Goal: Information Seeking & Learning: Learn about a topic

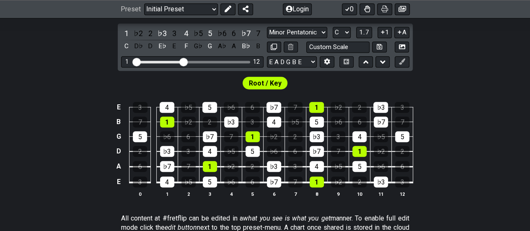
scroll to position [168, 0]
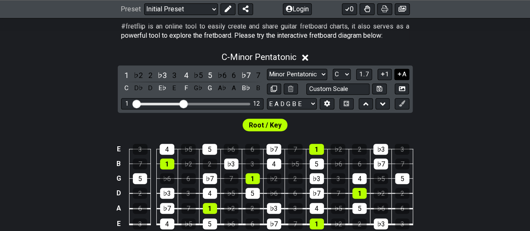
click at [400, 72] on icon at bounding box center [400, 74] width 8 height 6
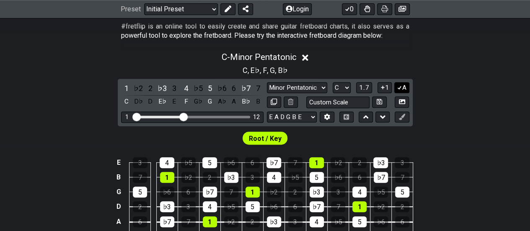
click at [401, 87] on icon at bounding box center [400, 88] width 5 height 4
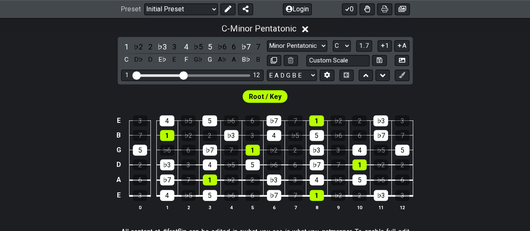
scroll to position [210, 0]
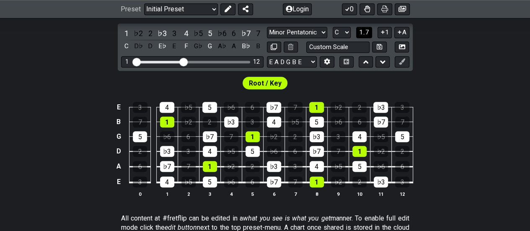
click at [365, 34] on span "1..7" at bounding box center [364, 33] width 10 height 8
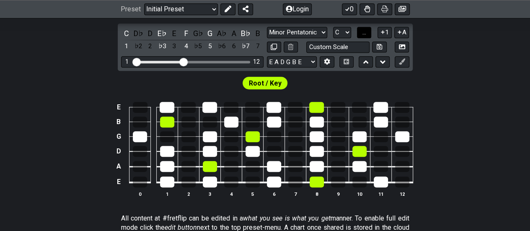
click at [365, 34] on span "..." at bounding box center [365, 33] width 4 height 8
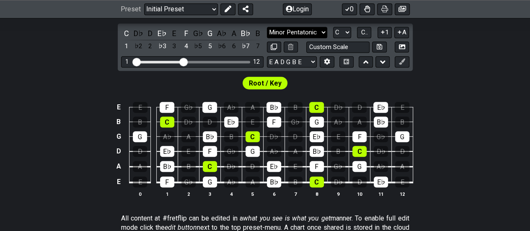
click at [320, 34] on select "Minor Pentatonic Click to edit Minor Pentatonic Major Pentatonic Minor Blues Ma…" at bounding box center [297, 32] width 60 height 11
select select "Major / [PERSON_NAME]"
click at [267, 27] on select "Minor Pentatonic Click to edit Minor Pentatonic Major Pentatonic Minor Blues Ma…" at bounding box center [297, 32] width 60 height 11
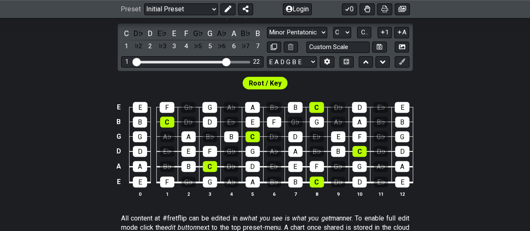
drag, startPoint x: 185, startPoint y: 60, endPoint x: 226, endPoint y: 64, distance: 41.7
click at [226, 61] on input "Visible fret range" at bounding box center [192, 61] width 119 height 0
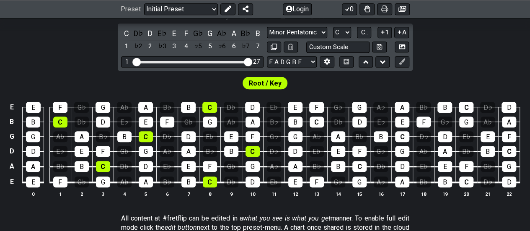
drag, startPoint x: 226, startPoint y: 62, endPoint x: 251, endPoint y: 64, distance: 24.8
click at [251, 61] on input "Visible fret range" at bounding box center [192, 61] width 119 height 0
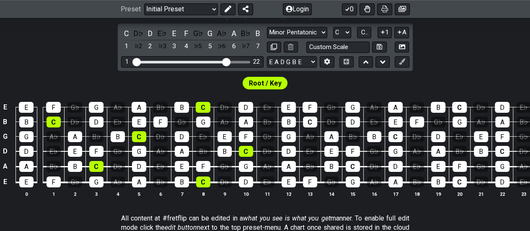
drag, startPoint x: 246, startPoint y: 62, endPoint x: 227, endPoint y: 62, distance: 18.9
click at [227, 61] on input "Visible fret range" at bounding box center [192, 61] width 119 height 0
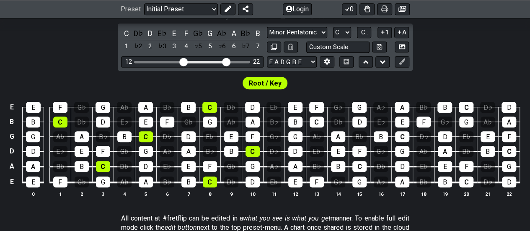
drag, startPoint x: 138, startPoint y: 60, endPoint x: 182, endPoint y: 66, distance: 44.4
click at [182, 61] on input "Visible fret range" at bounding box center [192, 61] width 119 height 0
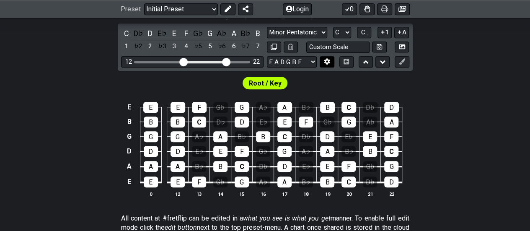
click at [328, 63] on icon at bounding box center [328, 62] width 6 height 6
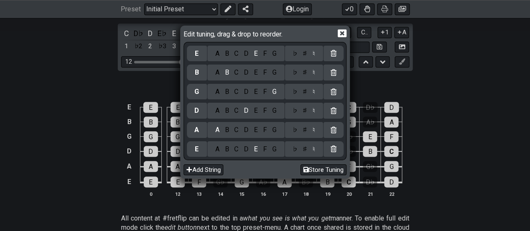
click at [2, 112] on div "Edit tuning, drag & drop to reorder. E A B C D E F G ♭ ♯ ♮ B A B C D E F G ♭ ♯ …" at bounding box center [265, 115] width 530 height 231
click at [464, 151] on div "Edit tuning, drag & drop to reorder. E A B C D E F G ♭ ♯ ♮ B A B C D E F G ♭ ♯ …" at bounding box center [265, 115] width 530 height 231
click at [341, 35] on icon at bounding box center [342, 33] width 9 height 9
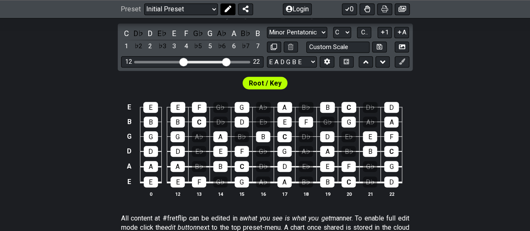
click at [228, 10] on icon at bounding box center [228, 9] width 7 height 7
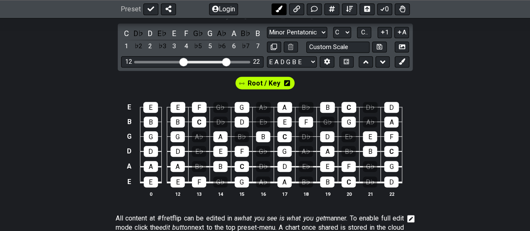
click at [280, 10] on icon at bounding box center [279, 9] width 7 height 7
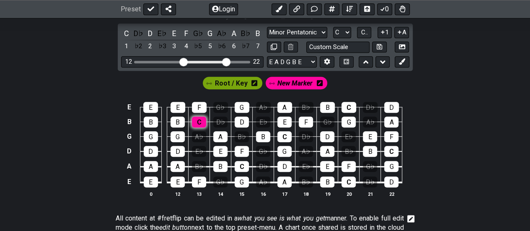
click at [197, 122] on div "C" at bounding box center [199, 122] width 14 height 11
click at [243, 167] on div "C" at bounding box center [242, 166] width 14 height 11
click at [282, 134] on div "C" at bounding box center [285, 136] width 14 height 11
click at [347, 179] on div "C" at bounding box center [349, 182] width 14 height 11
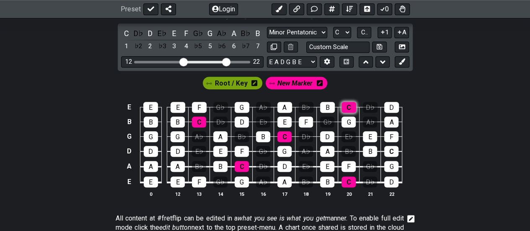
click at [343, 107] on div "C" at bounding box center [349, 107] width 15 height 11
click at [391, 150] on div "C" at bounding box center [392, 151] width 14 height 11
click at [319, 83] on icon at bounding box center [320, 83] width 6 height 6
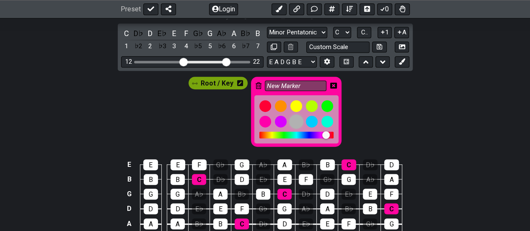
click at [298, 120] on div at bounding box center [296, 121] width 14 height 14
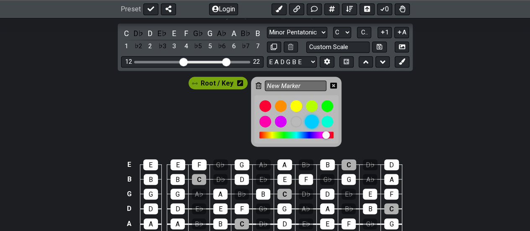
click at [309, 120] on div at bounding box center [312, 121] width 14 height 14
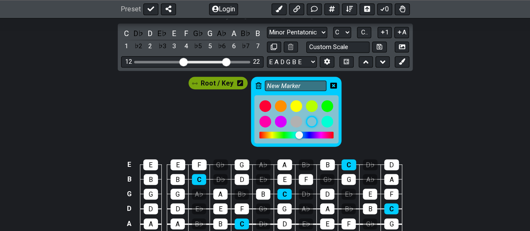
click at [458, 117] on div "Root / Key New Marker" at bounding box center [265, 110] width 530 height 78
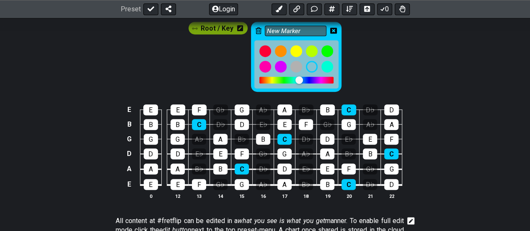
scroll to position [252, 0]
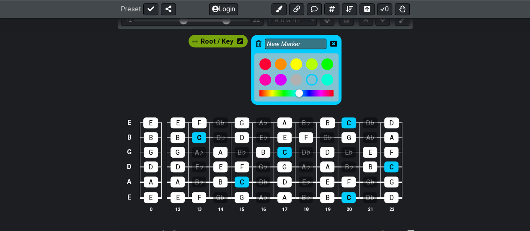
click at [400, 68] on div "Root / Key New Marker" at bounding box center [265, 68] width 530 height 78
click at [331, 41] on icon at bounding box center [333, 44] width 7 height 6
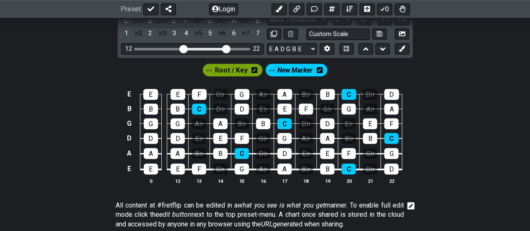
scroll to position [210, 0]
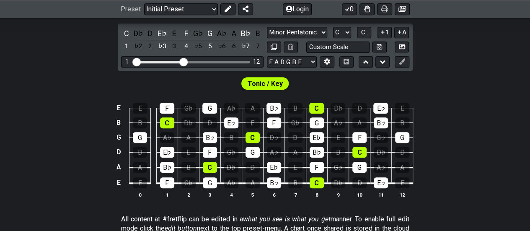
scroll to position [168, 0]
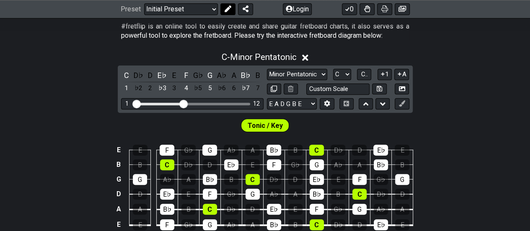
click at [227, 12] on icon at bounding box center [228, 9] width 7 height 7
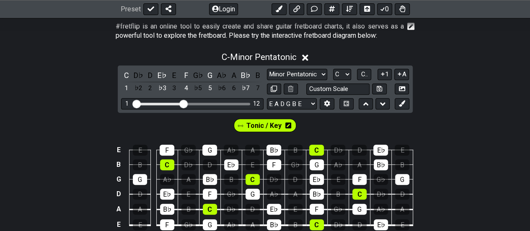
click at [288, 123] on icon at bounding box center [289, 125] width 6 height 6
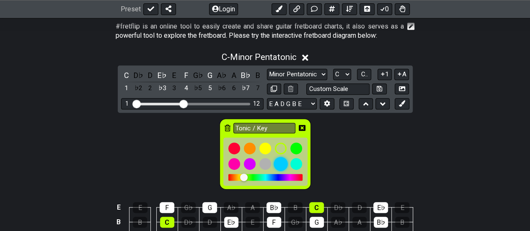
click at [279, 163] on div at bounding box center [281, 164] width 14 height 14
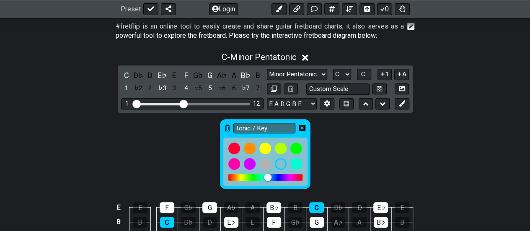
click at [439, 154] on div "Tonic / Key" at bounding box center [265, 152] width 530 height 78
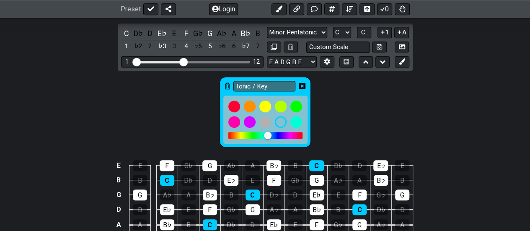
click at [302, 85] on icon at bounding box center [302, 86] width 7 height 7
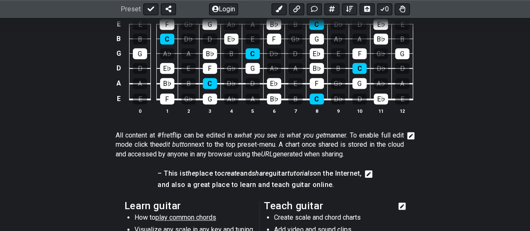
scroll to position [168, 0]
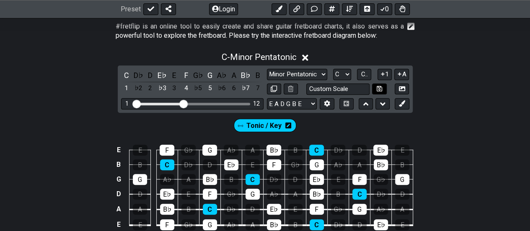
click at [380, 90] on icon at bounding box center [379, 89] width 5 height 6
click at [403, 91] on icon at bounding box center [402, 88] width 6 height 5
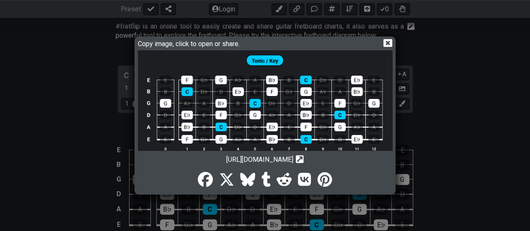
click at [304, 160] on icon at bounding box center [300, 159] width 8 height 8
click at [284, 113] on img at bounding box center [265, 105] width 255 height 110
click at [389, 40] on icon at bounding box center [388, 43] width 9 height 8
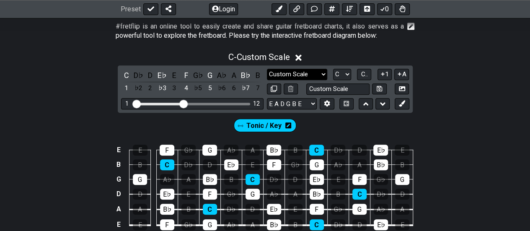
click at [292, 73] on select "Minor Pentatonic Custom Scale Minor Pentatonic Major Pentatonic Minor Blues Maj…" at bounding box center [297, 74] width 60 height 11
select select "Major / [PERSON_NAME]"
click at [267, 69] on select "Minor Pentatonic Custom Scale Minor Pentatonic Major Pentatonic Minor Blues Maj…" at bounding box center [297, 74] width 60 height 11
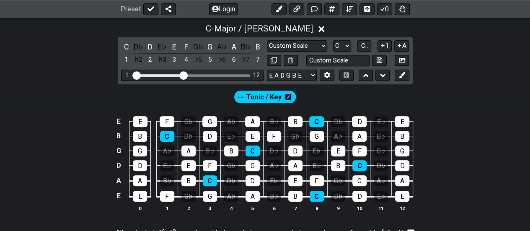
scroll to position [210, 0]
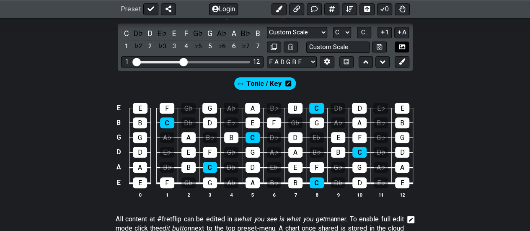
click at [402, 45] on icon at bounding box center [402, 46] width 6 height 5
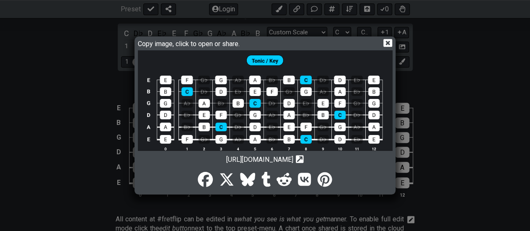
click at [304, 159] on icon at bounding box center [300, 159] width 8 height 8
click at [319, 81] on img at bounding box center [265, 105] width 255 height 110
click at [388, 45] on icon at bounding box center [388, 43] width 9 height 8
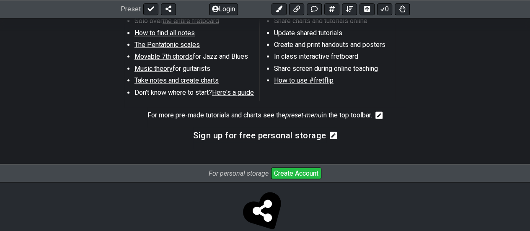
scroll to position [529, 0]
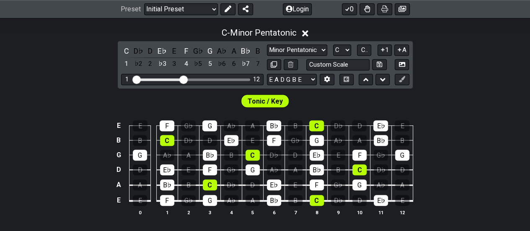
scroll to position [210, 0]
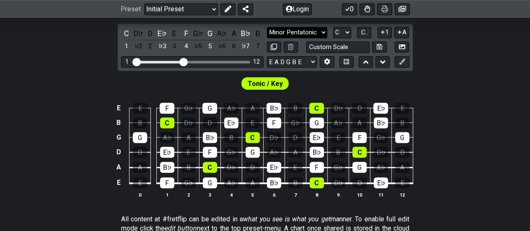
click at [300, 31] on select "Minor Pentatonic Click to edit Minor Pentatonic Major Pentatonic Minor Blues Ma…" at bounding box center [297, 32] width 60 height 11
select select "Major / [PERSON_NAME]"
click at [267, 27] on select "Minor Pentatonic Click to edit Minor Pentatonic Major Pentatonic Minor Blues Ma…" at bounding box center [297, 32] width 60 height 11
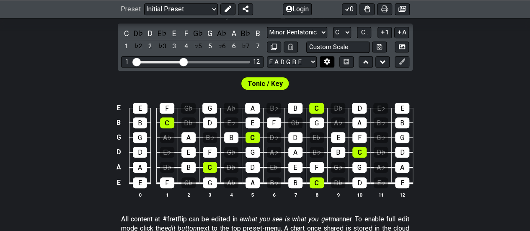
click at [330, 59] on icon at bounding box center [328, 62] width 6 height 6
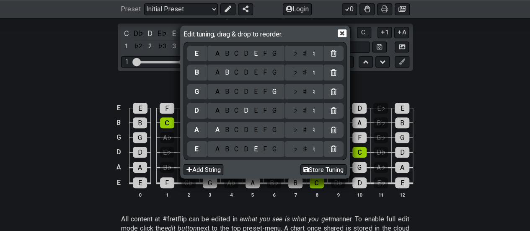
click at [342, 33] on icon at bounding box center [342, 33] width 9 height 9
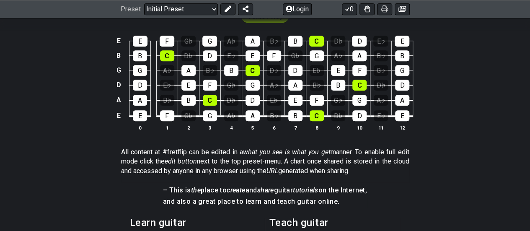
scroll to position [294, 0]
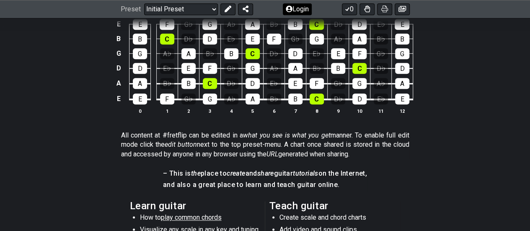
click at [227, 13] on button at bounding box center [228, 9] width 15 height 12
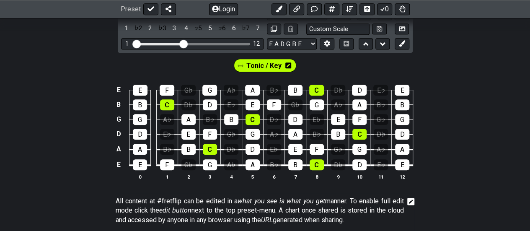
scroll to position [210, 0]
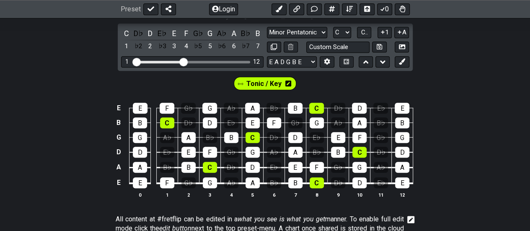
click at [289, 83] on icon at bounding box center [289, 84] width 6 height 6
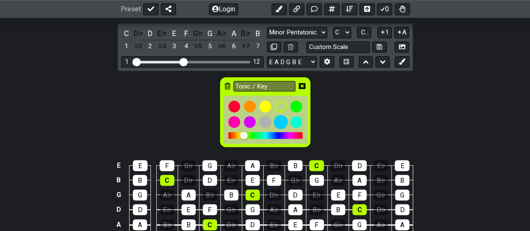
click at [281, 121] on div at bounding box center [281, 122] width 14 height 14
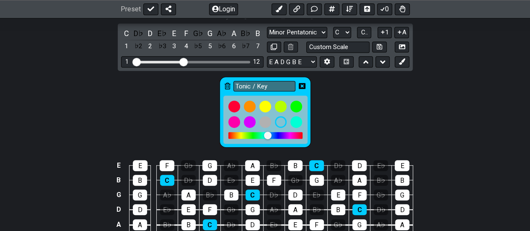
click at [302, 84] on icon at bounding box center [302, 86] width 7 height 6
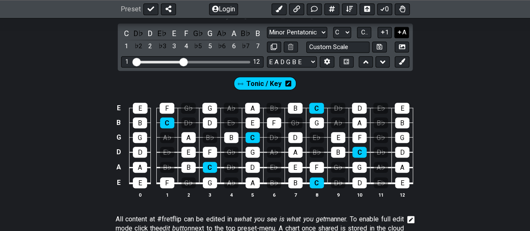
click at [406, 34] on button "A" at bounding box center [402, 32] width 15 height 11
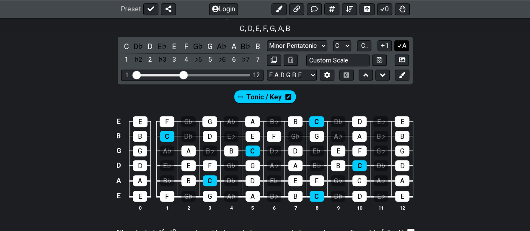
click at [400, 47] on icon at bounding box center [400, 45] width 8 height 6
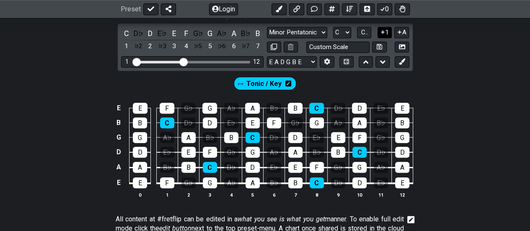
click at [384, 35] on button "1" at bounding box center [385, 32] width 14 height 11
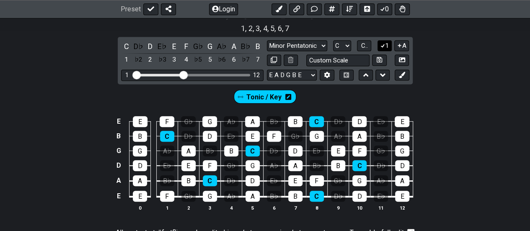
click at [383, 47] on icon at bounding box center [383, 45] width 8 height 6
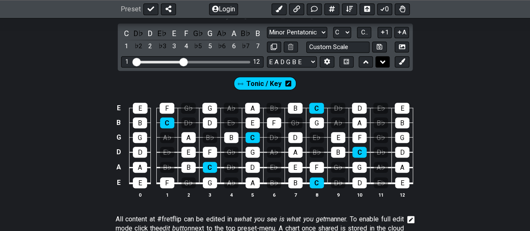
click at [380, 62] on icon at bounding box center [382, 62] width 5 height 8
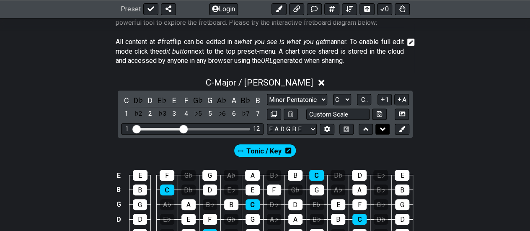
scroll to position [168, 0]
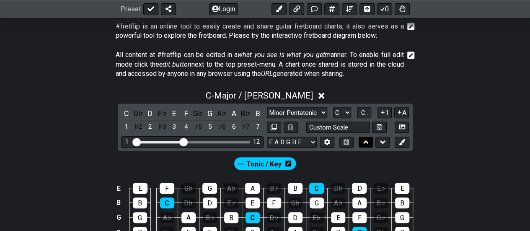
click at [366, 141] on icon at bounding box center [366, 141] width 5 height 3
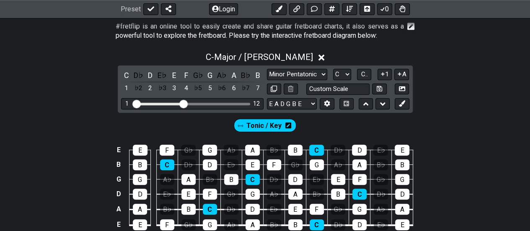
scroll to position [210, 0]
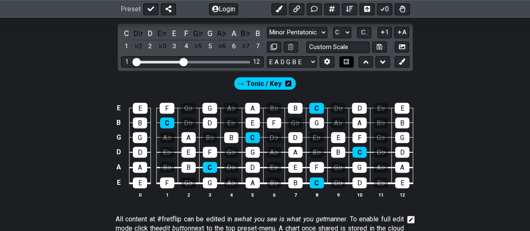
click at [346, 62] on icon at bounding box center [346, 61] width 6 height 5
click at [325, 62] on icon at bounding box center [328, 62] width 6 height 6
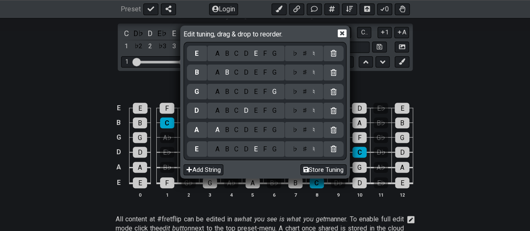
click at [339, 33] on icon at bounding box center [342, 33] width 9 height 8
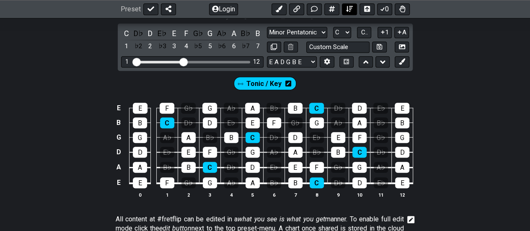
click at [349, 13] on button at bounding box center [349, 9] width 15 height 12
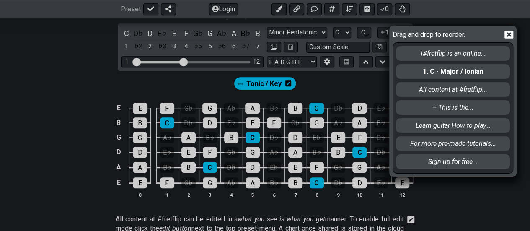
click at [507, 34] on icon at bounding box center [509, 35] width 9 height 8
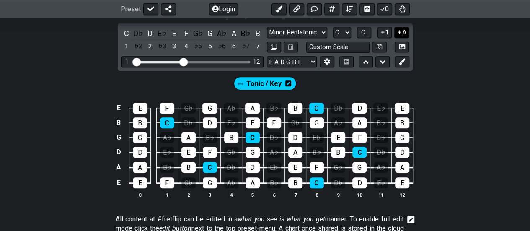
click at [401, 33] on icon at bounding box center [400, 32] width 8 height 6
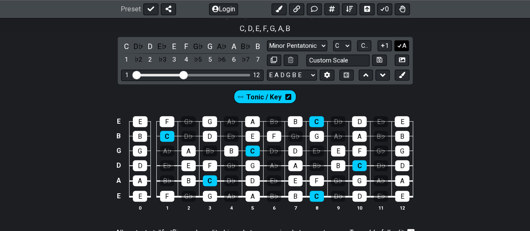
click at [402, 46] on icon at bounding box center [400, 45] width 8 height 6
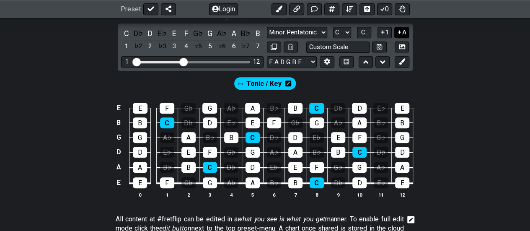
click at [402, 32] on icon at bounding box center [399, 32] width 3 height 3
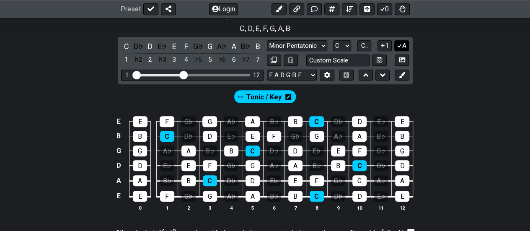
click at [399, 43] on icon at bounding box center [400, 45] width 8 height 6
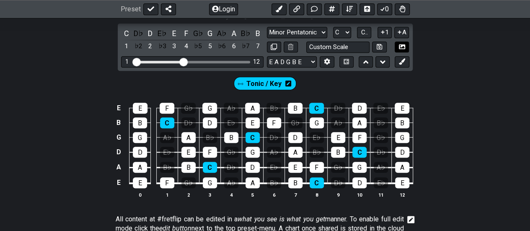
click at [399, 47] on icon at bounding box center [402, 46] width 6 height 5
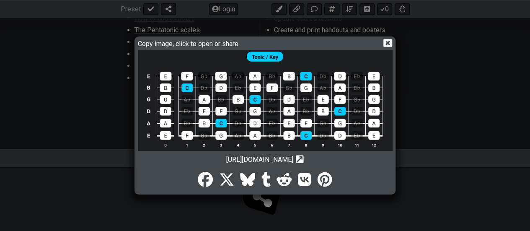
scroll to position [0, 0]
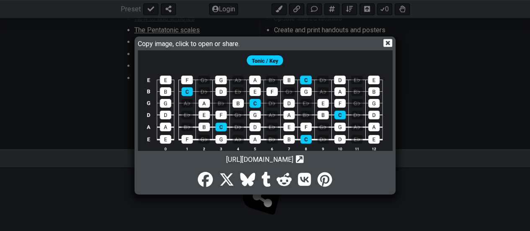
click at [255, 99] on img at bounding box center [265, 105] width 255 height 110
click at [387, 43] on icon at bounding box center [388, 43] width 9 height 9
